Goal: Task Accomplishment & Management: Manage account settings

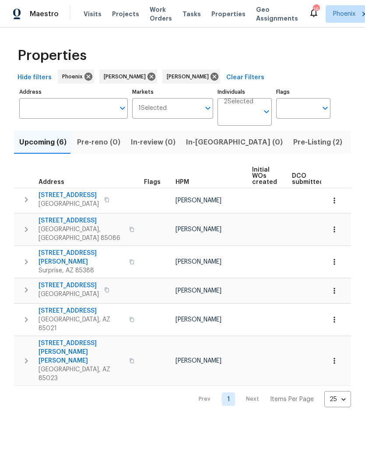
click at [53, 118] on input "Address" at bounding box center [66, 108] width 95 height 21
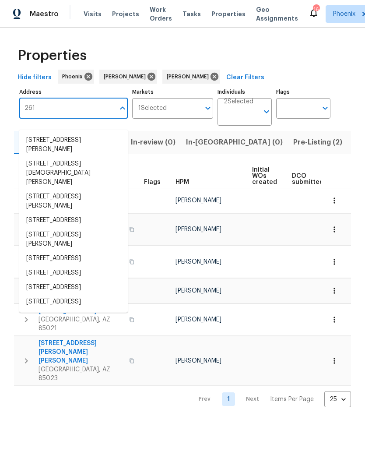
type input "2617"
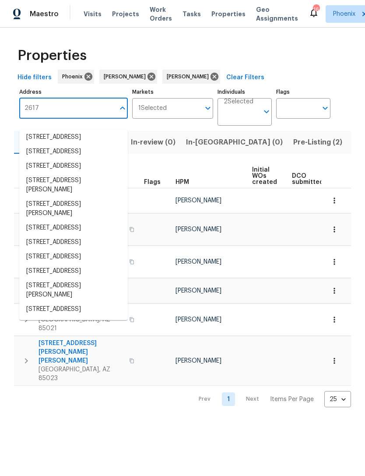
scroll to position [80, 0]
click at [75, 264] on li "2617 W Willow Ave Phoenix AZ 85029" at bounding box center [73, 271] width 109 height 14
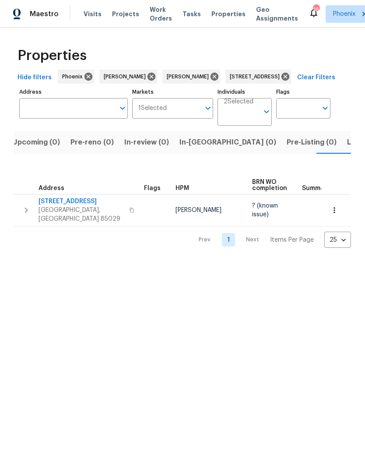
scroll to position [0, 14]
click at [28, 216] on icon "button" at bounding box center [26, 210] width 11 height 11
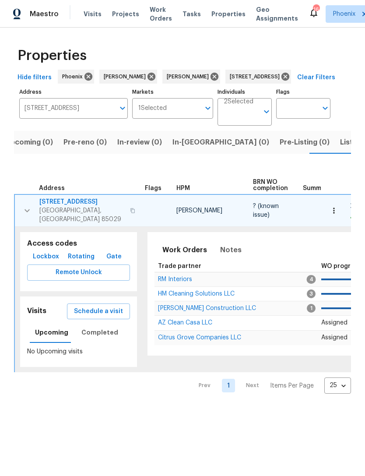
click at [189, 326] on span "AZ Clean Casa LLC" at bounding box center [185, 323] width 54 height 6
click at [290, 81] on icon at bounding box center [286, 77] width 10 height 10
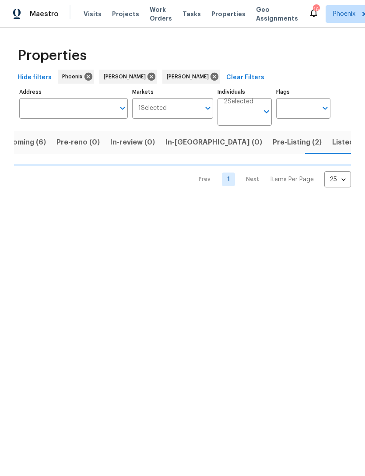
scroll to position [0, 21]
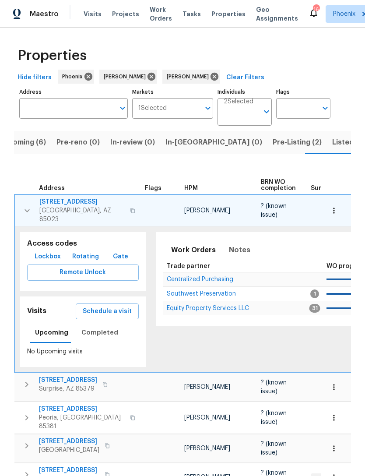
click at [33, 216] on button "button" at bounding box center [27, 211] width 18 height 26
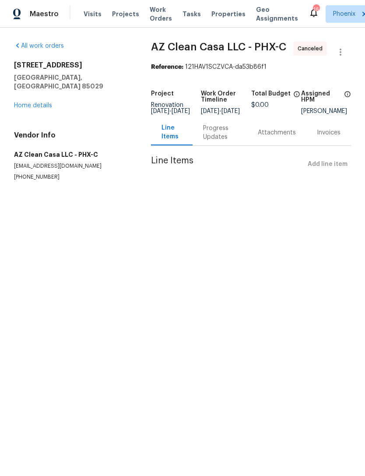
click at [39, 105] on link "Home details" at bounding box center [33, 105] width 38 height 6
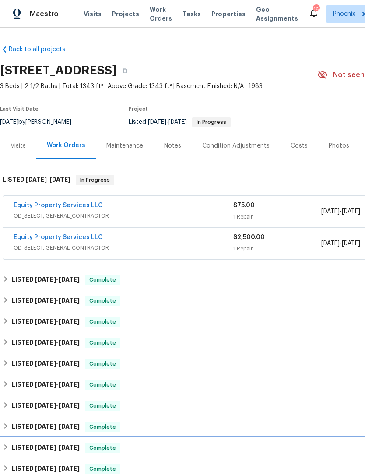
click at [284, 453] on div "LISTED 11/27/24 - 12/23/24 Complete" at bounding box center [248, 448] width 490 height 11
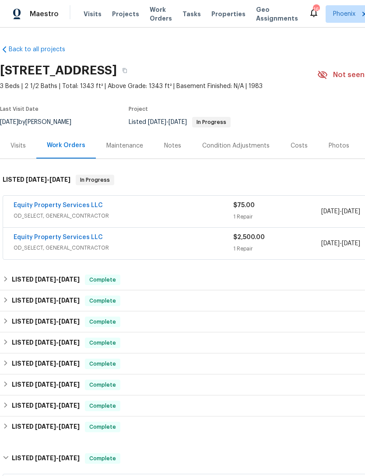
click at [67, 240] on link "Equity Property Services LLC" at bounding box center [58, 237] width 89 height 6
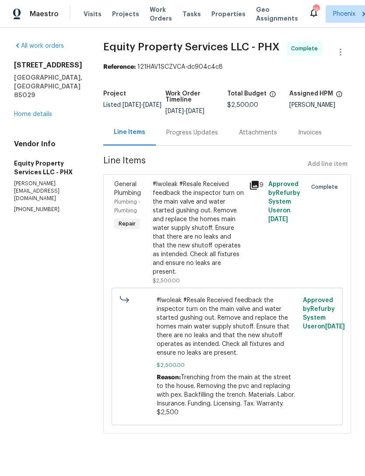
click at [175, 145] on div "Progress Updates" at bounding box center [192, 133] width 73 height 26
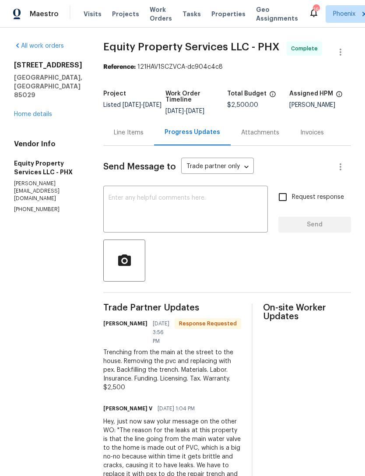
click at [138, 226] on textarea at bounding box center [186, 210] width 154 height 31
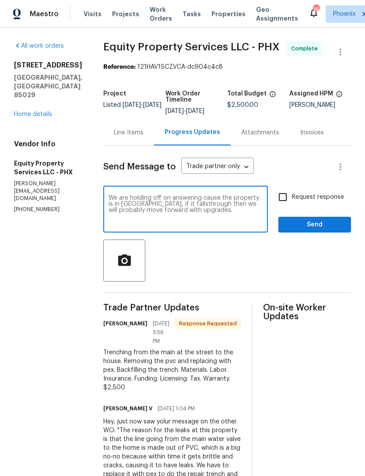
click at [153, 210] on textarea "We are holding off on answering cause the property is in Resale, if it fallsthr…" at bounding box center [186, 210] width 154 height 31
click at [155, 205] on textarea "We are holding off on answering cause the property is in Resale, if it fallsthr…" at bounding box center [186, 210] width 154 height 31
click at [186, 204] on textarea "We are holding off on answering cause the property is in Resale, if it fallsthr…" at bounding box center [186, 210] width 154 height 31
click at [144, 226] on textarea "We are holding off on answering, cause the property is in Resale, if it fallsth…" at bounding box center [186, 210] width 154 height 31
type textarea "We are holding off on answering, cause the property is in Resale, if it fallsth…"
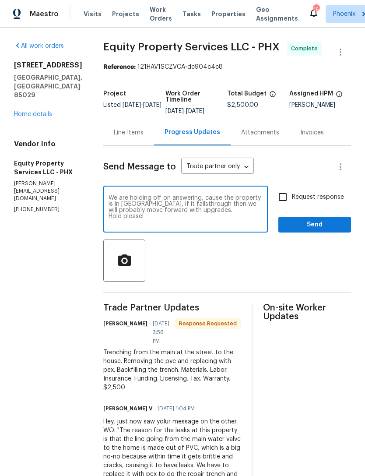
click at [284, 206] on input "Request response" at bounding box center [283, 197] width 18 height 18
checkbox input "true"
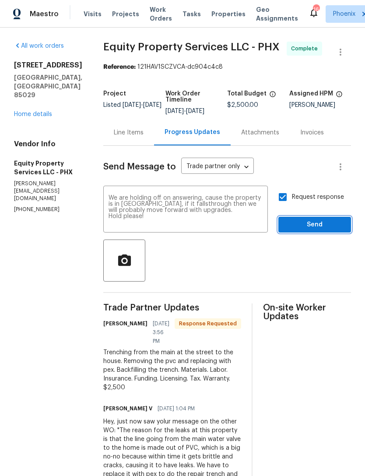
click at [318, 230] on span "Send" at bounding box center [315, 224] width 59 height 11
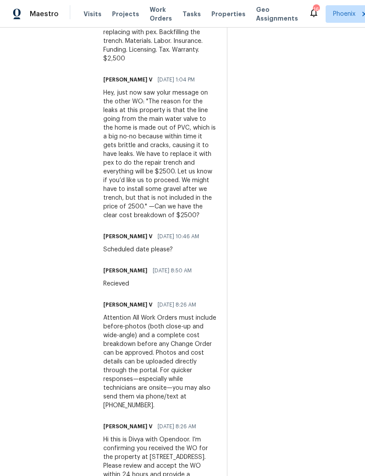
click at [157, 128] on div "Hey, just now saw yolur message on the other WO: "The reason for the leaks at t…" at bounding box center [159, 153] width 113 height 131
click at [276, 151] on div "On-site Worker Updates" at bounding box center [294, 222] width 113 height 621
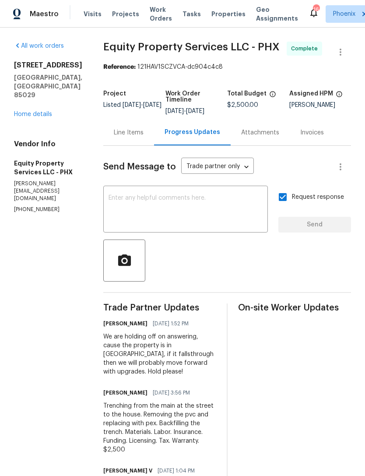
click at [117, 145] on div "Line Items" at bounding box center [128, 133] width 51 height 26
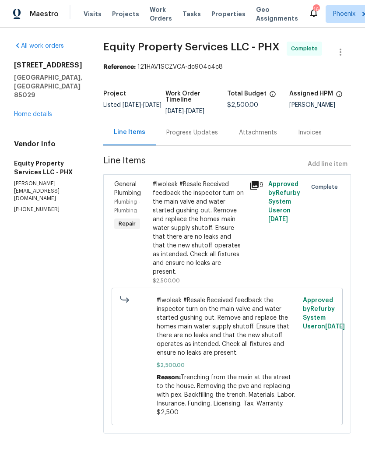
click at [176, 137] on div "Progress Updates" at bounding box center [192, 132] width 52 height 9
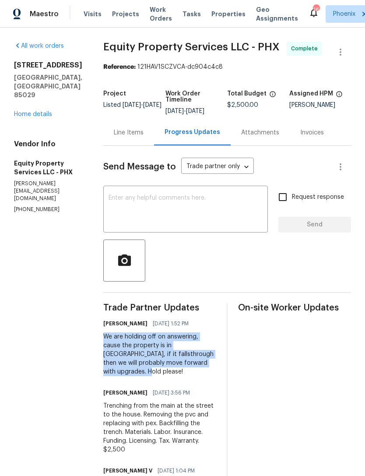
copy div "We are holding off on answering, cause the property is in Resale, if it fallsth…"
click at [43, 117] on link "Home details" at bounding box center [33, 114] width 38 height 6
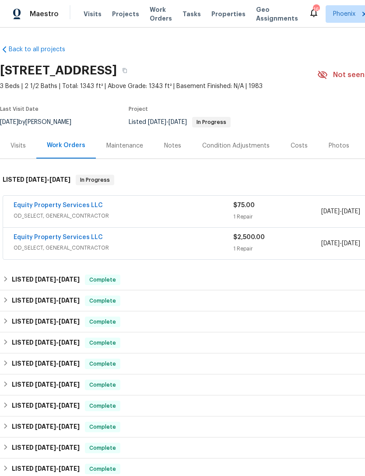
click at [78, 240] on link "Equity Property Services LLC" at bounding box center [58, 237] width 89 height 6
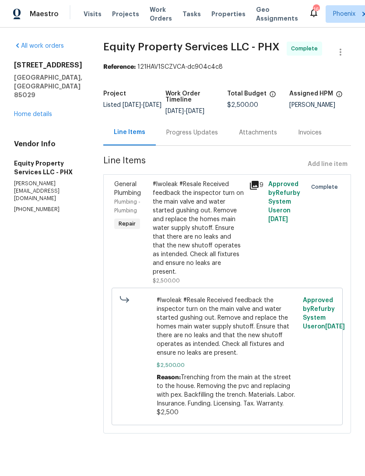
click at [40, 117] on link "Home details" at bounding box center [33, 114] width 38 height 6
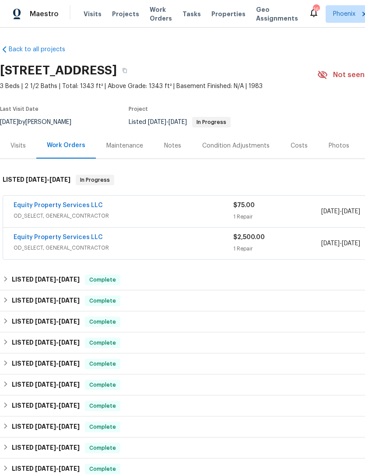
click at [80, 209] on link "Equity Property Services LLC" at bounding box center [58, 205] width 89 height 6
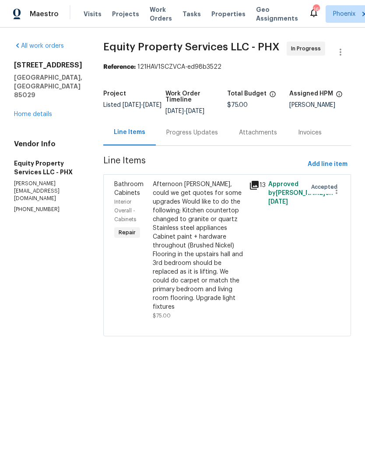
click at [182, 137] on div "Progress Updates" at bounding box center [192, 132] width 52 height 9
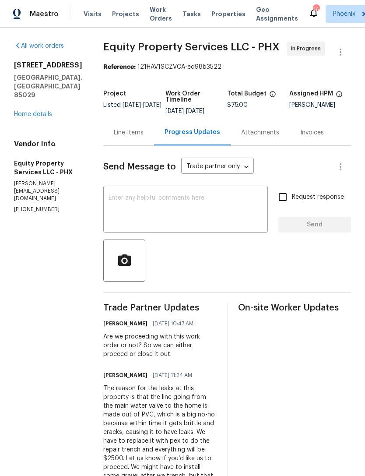
click at [142, 223] on textarea at bounding box center [186, 210] width 154 height 31
click at [120, 213] on textarea at bounding box center [186, 210] width 154 height 31
paste textarea "We are holding off on answering, cause the property is in Resale, if it fallsth…"
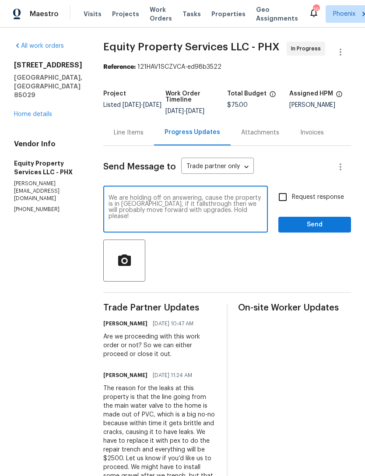
click at [183, 208] on textarea "We are holding off on answering, cause the property is in Resale, if it fallsth…" at bounding box center [186, 210] width 154 height 31
click at [159, 218] on textarea "We are holding off on answering about the upgrades, cause the property is in Re…" at bounding box center [186, 210] width 154 height 31
click at [162, 212] on textarea "We are holding off on answering about the upgrades, cause the property is in Re…" at bounding box center [186, 210] width 154 height 31
click at [163, 215] on textarea "We are holding off on answering about the upgrades, cause the property is in Re…" at bounding box center [186, 210] width 154 height 31
click at [167, 217] on textarea "We are holding off on answering about the upgrades, cause the property is in Re…" at bounding box center [186, 210] width 154 height 31
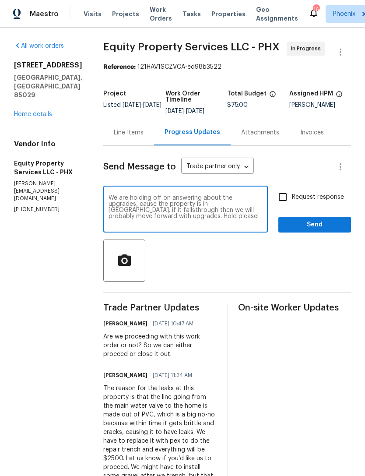
click at [167, 212] on textarea "We are holding off on answering about the upgrades, cause the property is in Re…" at bounding box center [186, 210] width 154 height 31
click at [210, 212] on textarea "We are holding off on answering about the upgrades, cause the property is in Re…" at bounding box center [186, 210] width 154 height 31
type textarea "We are holding off on answering about the upgrades, cause the property is in Re…"
click at [287, 200] on input "Request response" at bounding box center [283, 197] width 18 height 18
checkbox input "true"
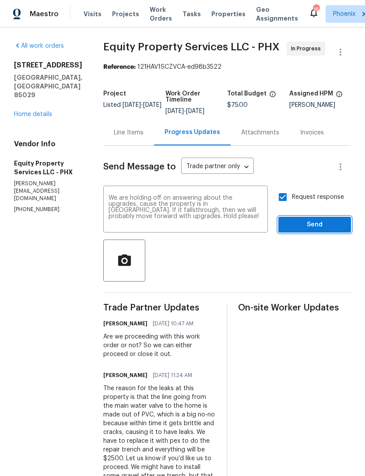
click at [314, 230] on span "Send" at bounding box center [315, 224] width 59 height 11
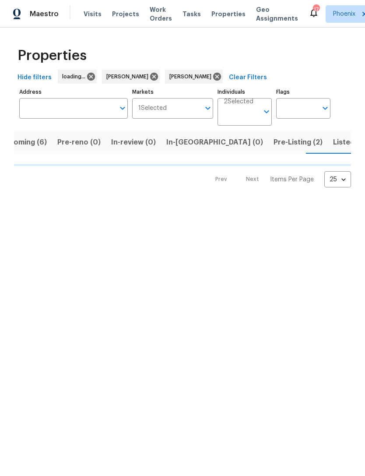
scroll to position [0, 21]
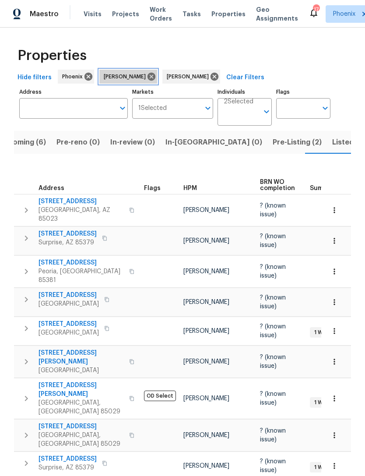
click at [147, 81] on icon at bounding box center [152, 77] width 10 height 10
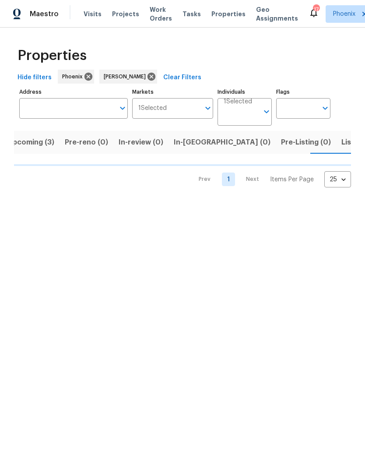
scroll to position [0, 14]
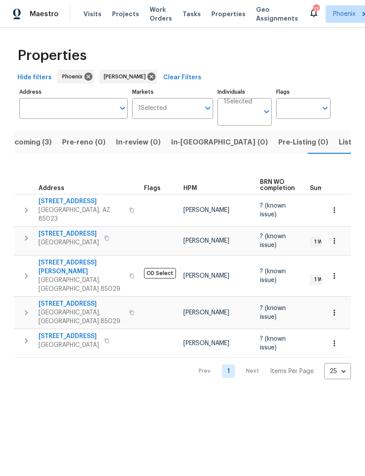
click at [34, 147] on span "Upcoming (3)" at bounding box center [28, 142] width 47 height 12
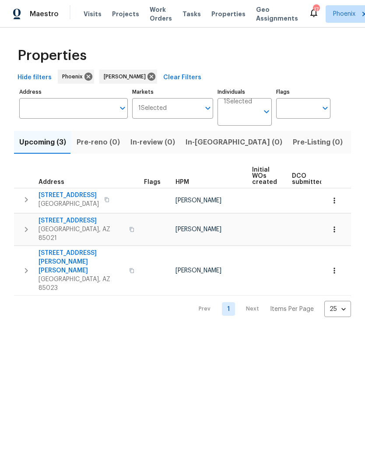
click at [104, 202] on icon "button" at bounding box center [106, 199] width 5 height 5
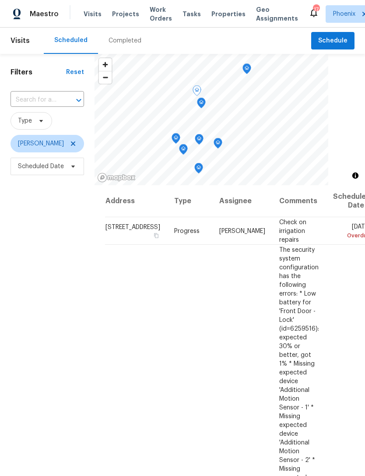
click at [0, 0] on icon at bounding box center [0, 0] width 0 height 0
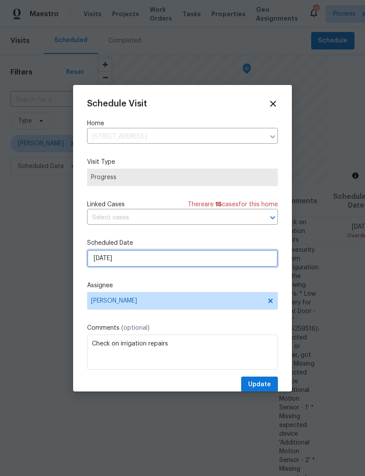
click at [141, 261] on input "[DATE]" at bounding box center [182, 259] width 191 height 18
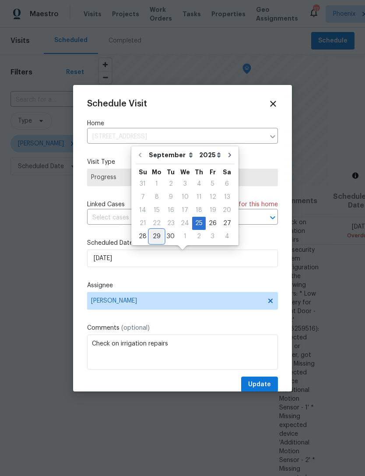
click at [157, 236] on div "29" at bounding box center [157, 236] width 14 height 12
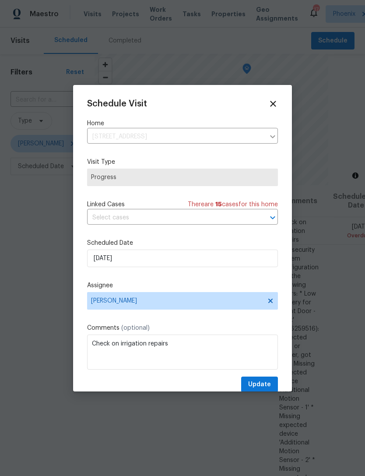
type input "[DATE]"
click at [262, 380] on button "Update" at bounding box center [259, 385] width 37 height 16
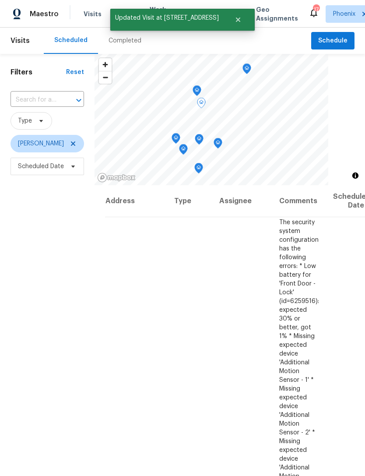
click at [0, 0] on icon at bounding box center [0, 0] width 0 height 0
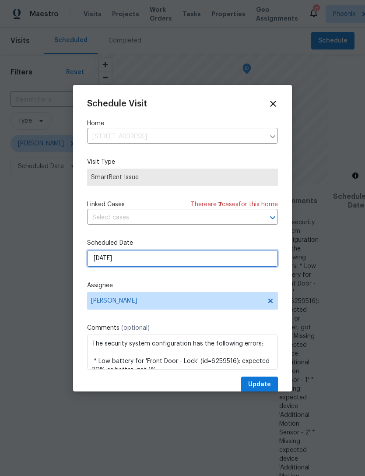
click at [151, 259] on input "9/26/2025" at bounding box center [182, 259] width 191 height 18
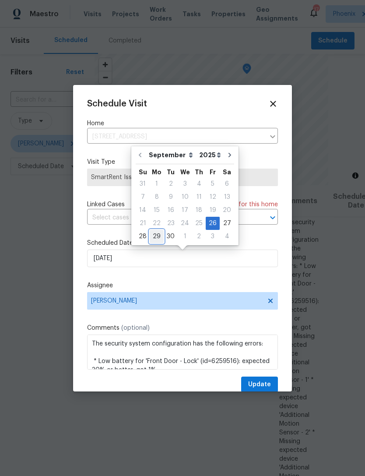
click at [153, 233] on div "29" at bounding box center [157, 236] width 14 height 12
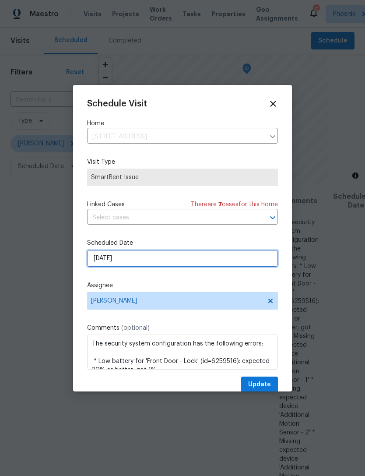
click at [152, 262] on input "[DATE]" at bounding box center [182, 259] width 191 height 18
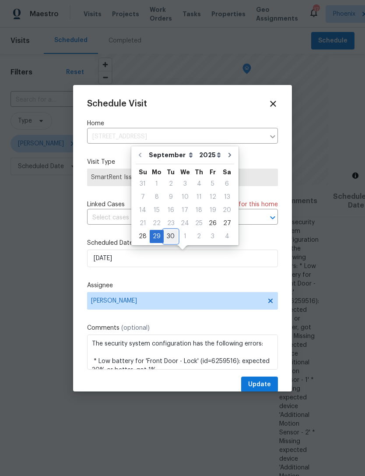
click at [169, 234] on div "30" at bounding box center [171, 236] width 14 height 12
type input "[DATE]"
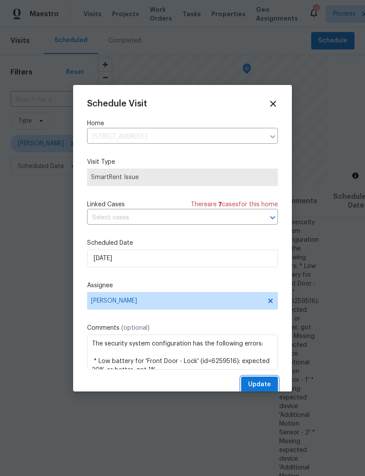
click at [262, 385] on span "Update" at bounding box center [259, 384] width 23 height 11
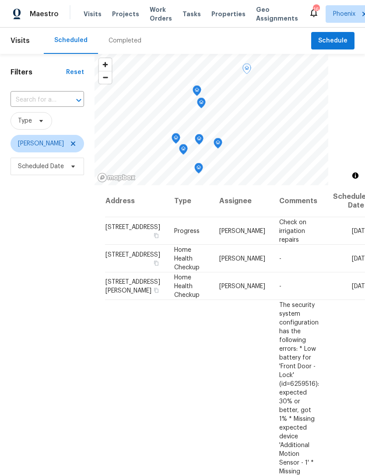
click at [0, 0] on icon at bounding box center [0, 0] width 0 height 0
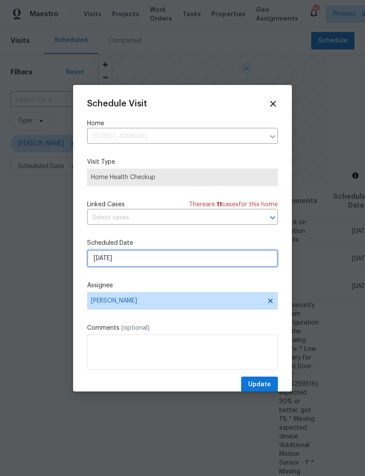
click at [155, 265] on input "[DATE]" at bounding box center [182, 259] width 191 height 18
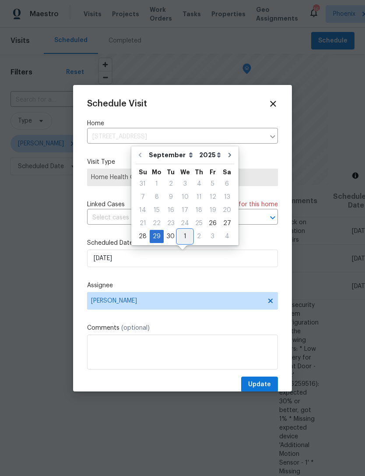
click at [180, 233] on div "1" at bounding box center [185, 236] width 14 height 12
type input "[DATE]"
select select "9"
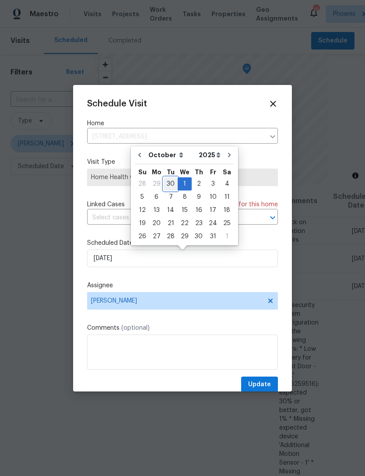
click at [167, 181] on div "30" at bounding box center [171, 184] width 14 height 12
type input "[DATE]"
select select "8"
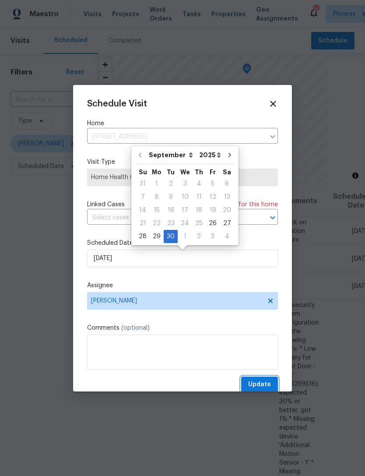
click at [264, 384] on span "Update" at bounding box center [259, 384] width 23 height 11
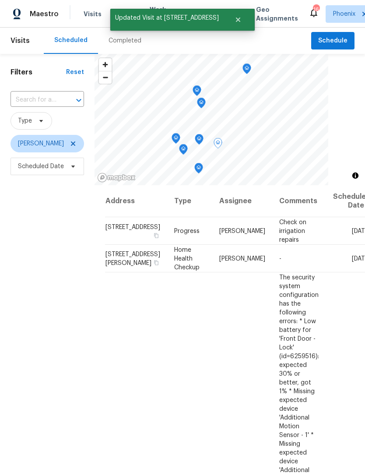
click at [0, 0] on icon at bounding box center [0, 0] width 0 height 0
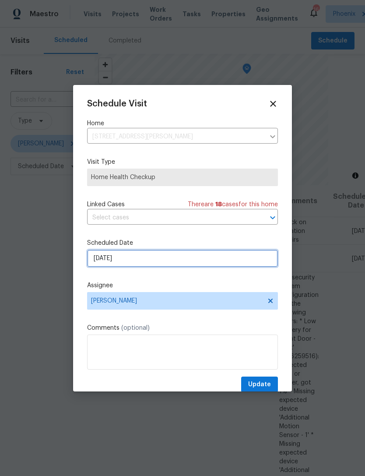
click at [150, 262] on input "9/29/2025" at bounding box center [182, 259] width 191 height 18
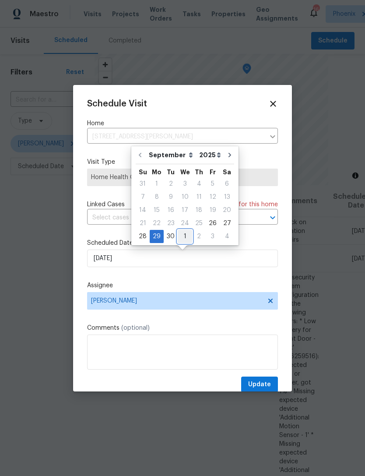
click at [178, 233] on div "1" at bounding box center [185, 236] width 14 height 12
type input "10/1/2025"
select select "9"
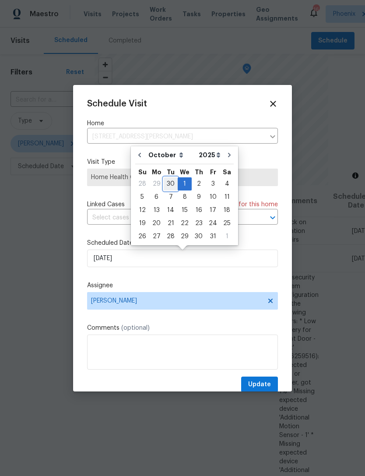
click at [168, 183] on div "30" at bounding box center [171, 184] width 14 height 12
type input "9/30/2025"
select select "8"
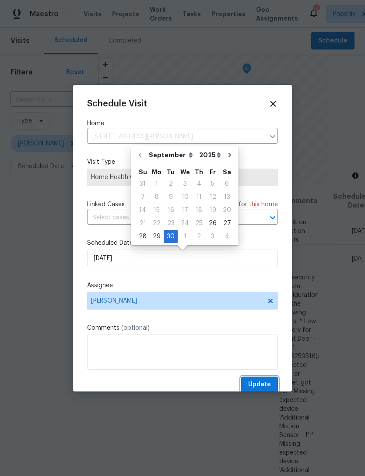
click at [269, 389] on span "Update" at bounding box center [259, 384] width 23 height 11
